Goal: Task Accomplishment & Management: Use online tool/utility

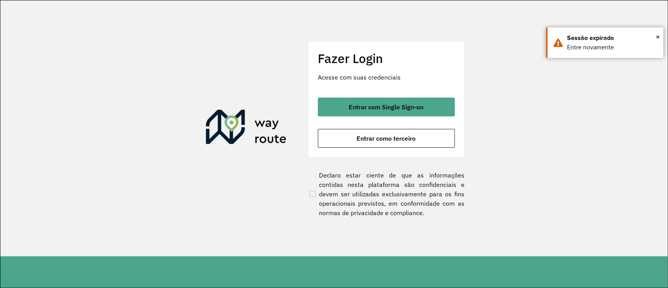
click at [370, 97] on div "Fazer Login Acesse com suas credenciais Entrar com Single Sign-on Entrar como t…" at bounding box center [386, 99] width 157 height 116
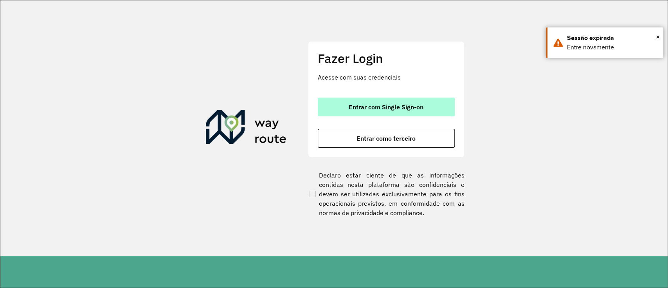
click at [369, 99] on button "Entrar com Single Sign-on" at bounding box center [386, 106] width 137 height 19
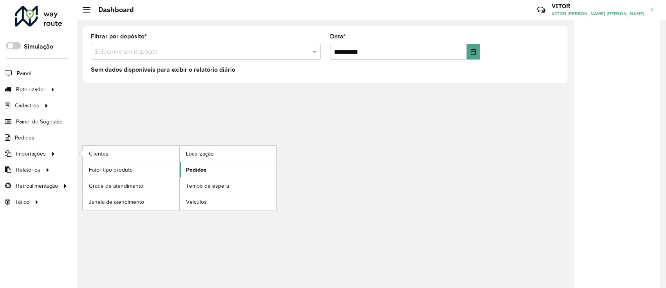
click at [206, 167] on link "Pedidos" at bounding box center [228, 170] width 97 height 16
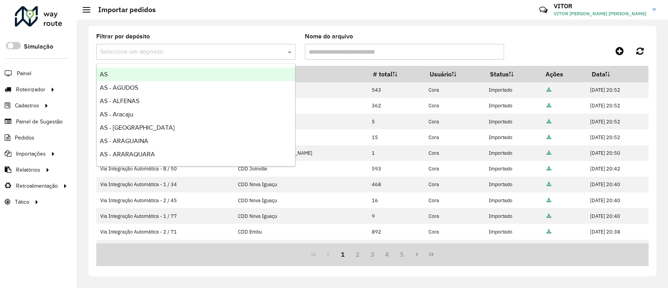
click at [244, 56] on input "text" at bounding box center [188, 51] width 176 height 9
type input "***"
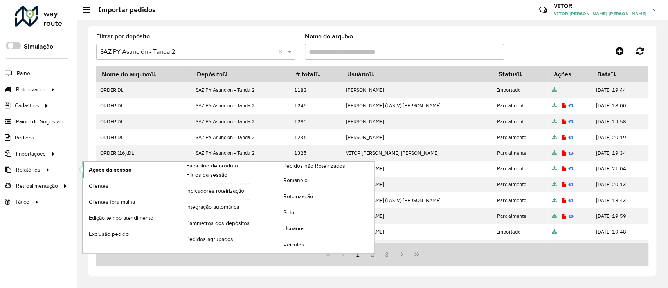
click at [86, 167] on link "Ações da sessão" at bounding box center [131, 170] width 97 height 16
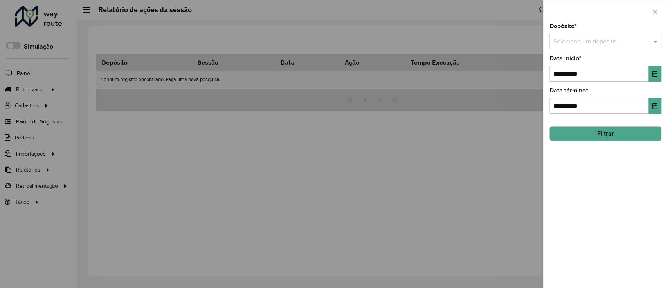
click at [579, 44] on input "text" at bounding box center [598, 41] width 88 height 9
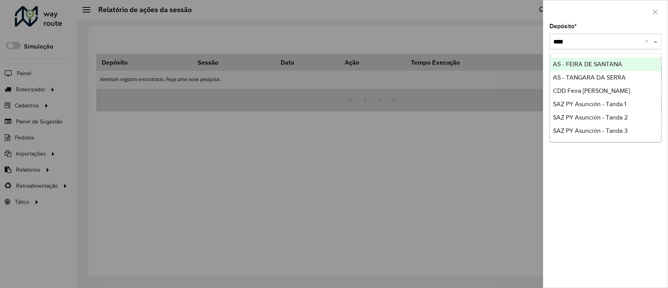
type input "*****"
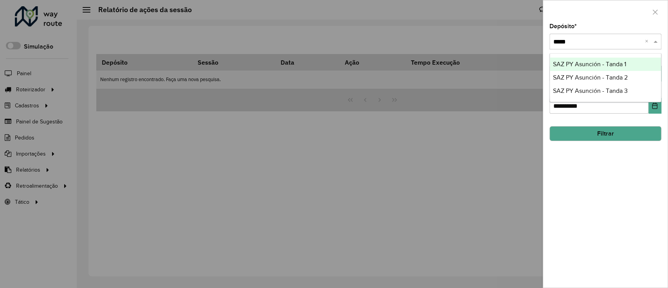
drag, startPoint x: 578, startPoint y: 66, endPoint x: 578, endPoint y: 70, distance: 4.4
click at [578, 70] on div "SAZ PY Asunción - Tanda 1 SAZ PY Asunción - Tanda 2 SAZ PY Asunción - Tanda 3" at bounding box center [605, 78] width 111 height 40
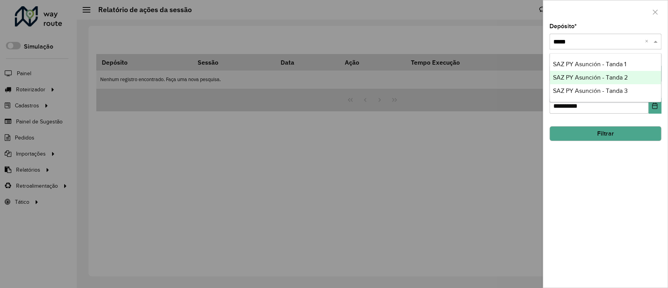
click at [578, 71] on div "SAZ PY Asunción - Tanda 2" at bounding box center [605, 77] width 111 height 13
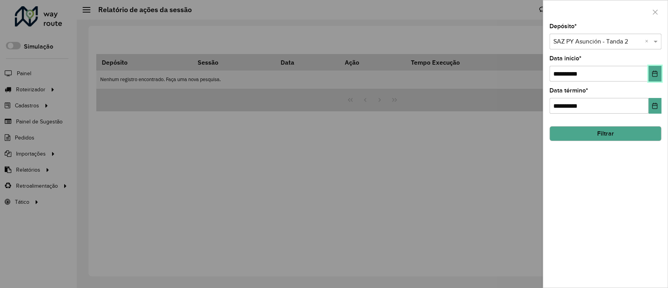
click at [655, 76] on icon "Choose Date" at bounding box center [655, 73] width 6 height 6
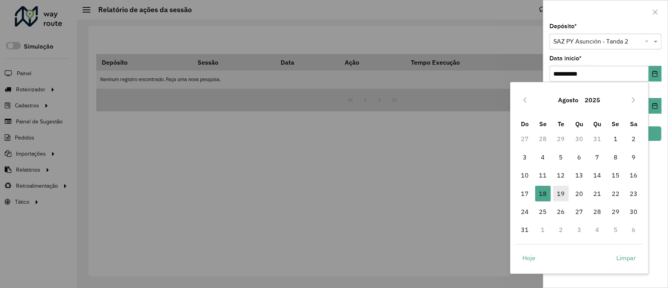
click at [561, 189] on span "19" at bounding box center [561, 194] width 16 height 16
type input "**********"
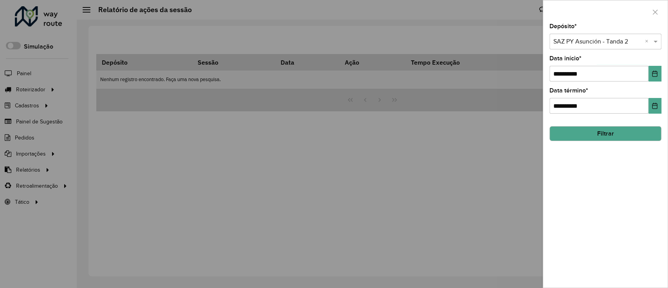
click at [592, 140] on button "Filtrar" at bounding box center [606, 133] width 112 height 15
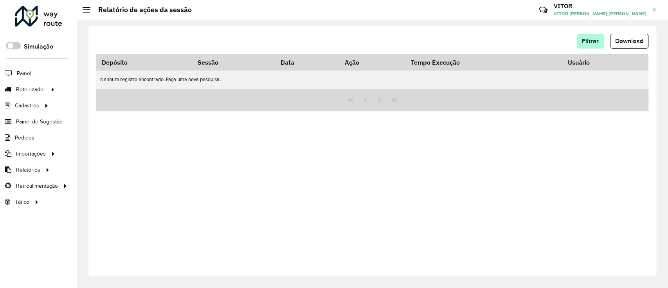
drag, startPoint x: 587, startPoint y: 50, endPoint x: 587, endPoint y: 45, distance: 4.7
click at [587, 45] on div "Filtrar Download" at bounding box center [372, 44] width 552 height 20
click at [587, 45] on button "Filtrar" at bounding box center [590, 41] width 27 height 15
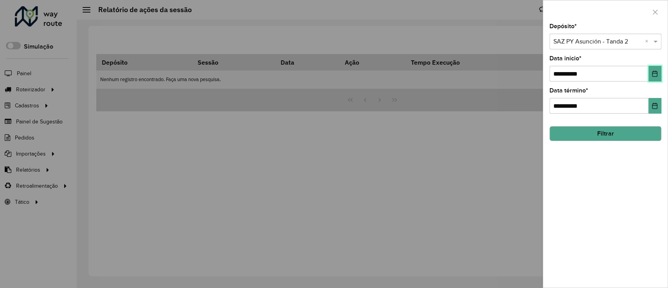
click at [657, 76] on icon "Choose Date" at bounding box center [655, 73] width 6 height 6
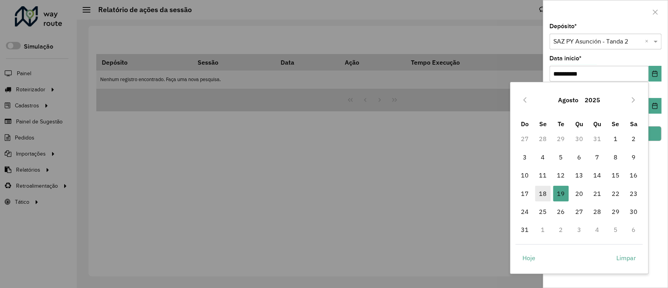
click at [540, 191] on span "18" at bounding box center [543, 194] width 16 height 16
type input "**********"
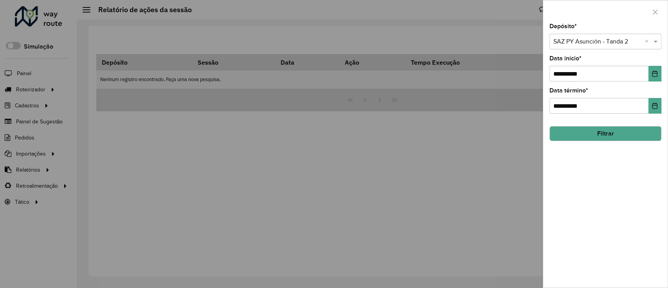
click at [592, 134] on button "Filtrar" at bounding box center [606, 133] width 112 height 15
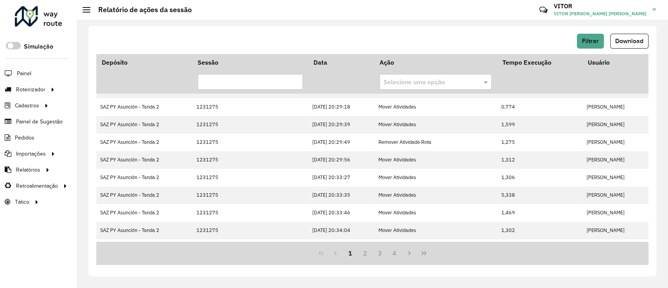
scroll to position [204, 0]
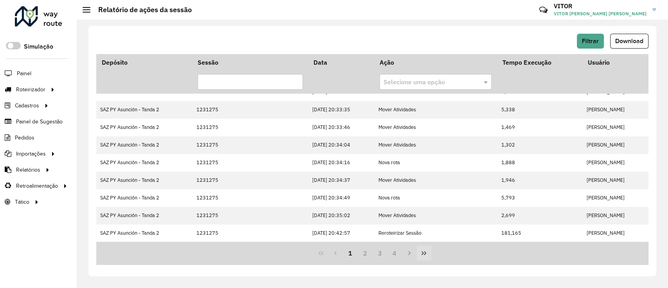
click at [425, 253] on icon "Last Page" at bounding box center [424, 253] width 6 height 6
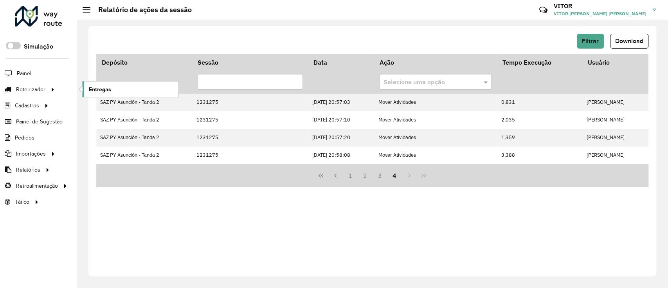
click at [100, 88] on span "Entregas" at bounding box center [100, 89] width 22 height 8
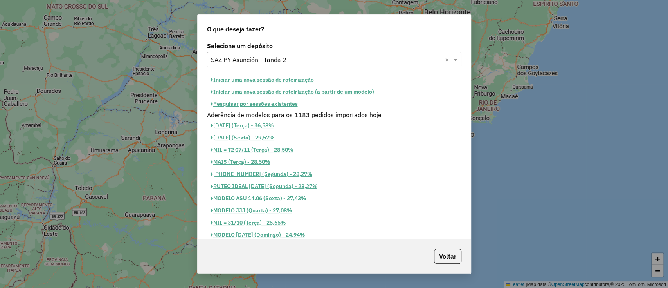
click at [275, 108] on button "Pesquisar por sessões existentes" at bounding box center [254, 104] width 94 height 12
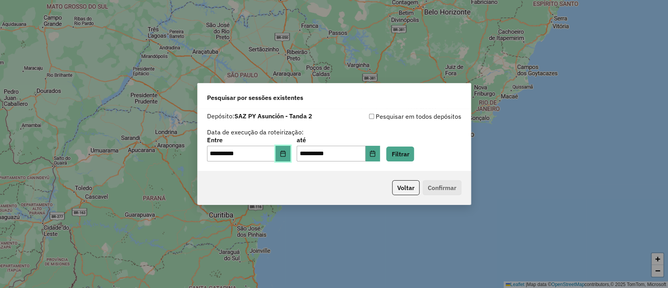
click at [286, 146] on button "Choose Date" at bounding box center [283, 154] width 15 height 16
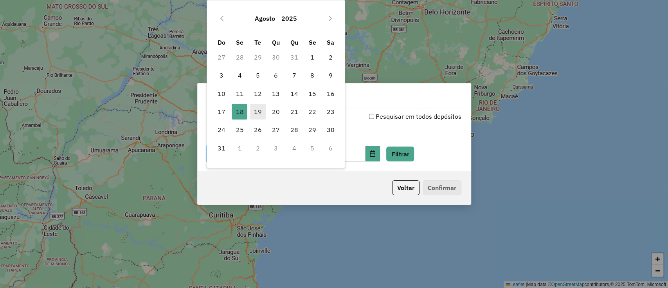
click at [261, 106] on span "19" at bounding box center [258, 112] width 16 height 16
type input "**********"
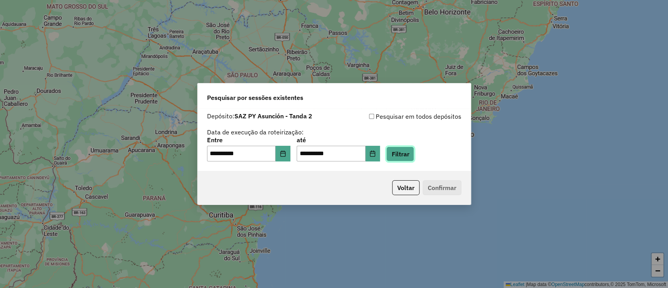
click at [397, 153] on button "Filtrar" at bounding box center [400, 153] width 28 height 15
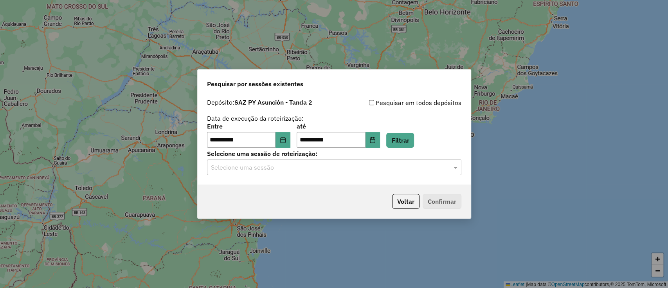
click at [333, 175] on div "**********" at bounding box center [334, 140] width 273 height 90
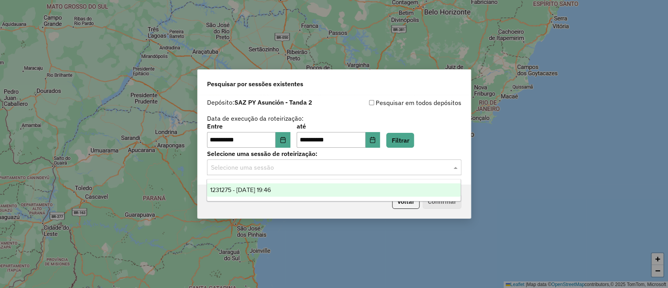
click at [327, 172] on input "text" at bounding box center [326, 167] width 231 height 9
click at [319, 185] on div "1231275 - 19/08/2025 19:46" at bounding box center [334, 189] width 254 height 13
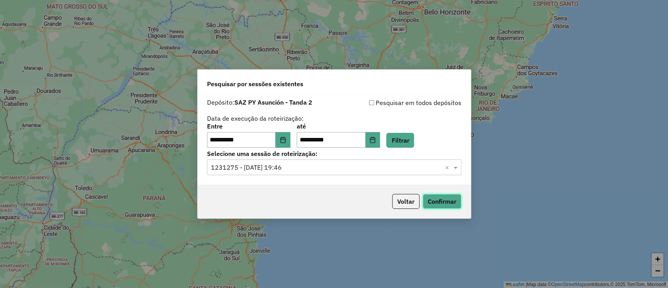
click at [444, 197] on button "Confirmar" at bounding box center [442, 201] width 39 height 15
click at [414, 144] on button "Filtrar" at bounding box center [400, 140] width 28 height 15
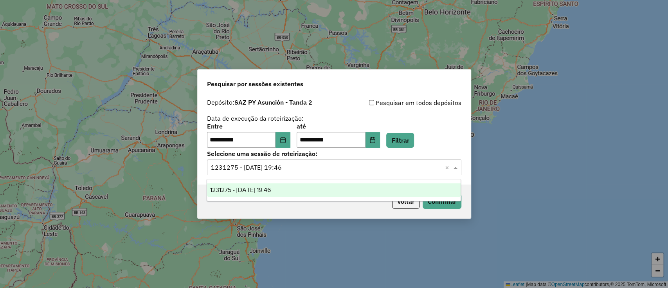
click at [406, 165] on input "text" at bounding box center [326, 167] width 231 height 9
click at [394, 188] on div "1231275 - 19/08/2025 19:46" at bounding box center [334, 189] width 254 height 13
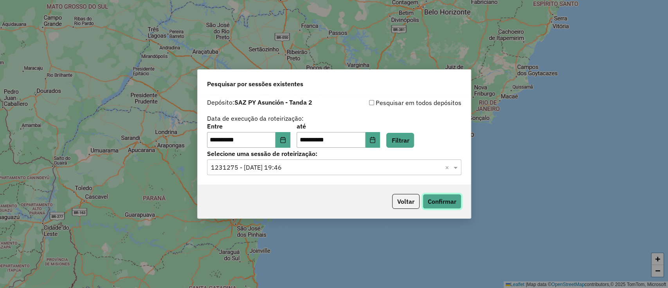
click at [446, 198] on button "Confirmar" at bounding box center [442, 201] width 39 height 15
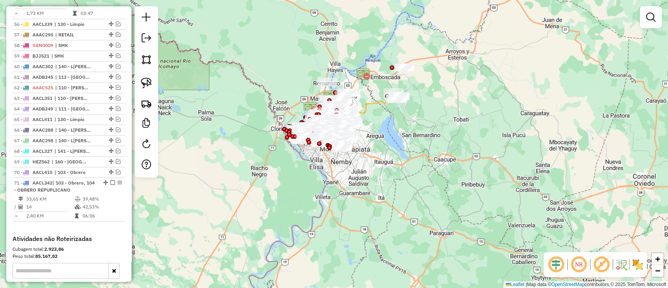
scroll to position [1962, 0]
